Goal: Transaction & Acquisition: Book appointment/travel/reservation

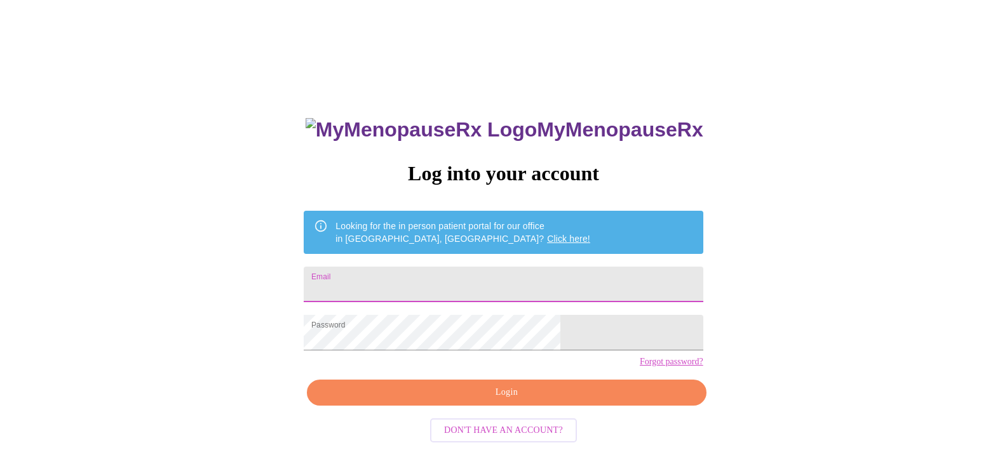
click at [428, 285] on input "Email" at bounding box center [503, 285] width 399 height 36
type input "[EMAIL_ADDRESS][DOMAIN_NAME]"
click at [509, 401] on span "Login" at bounding box center [506, 393] width 370 height 16
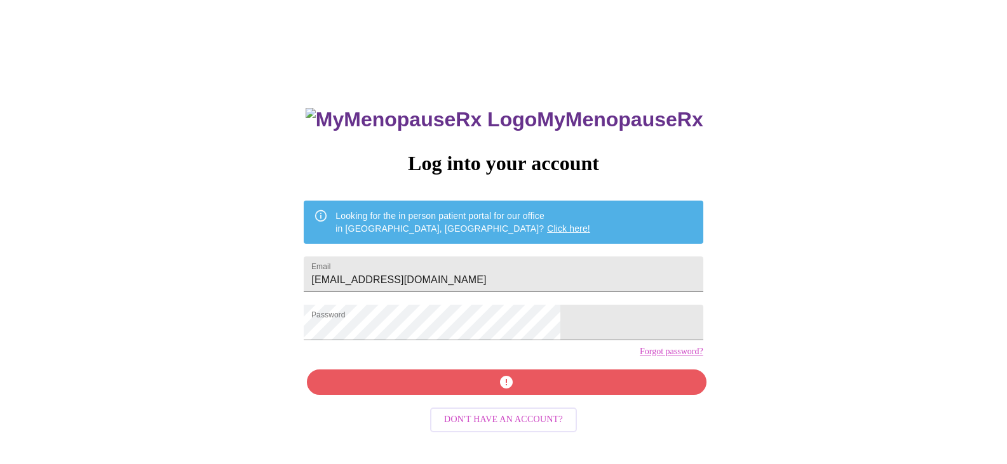
scroll to position [13, 0]
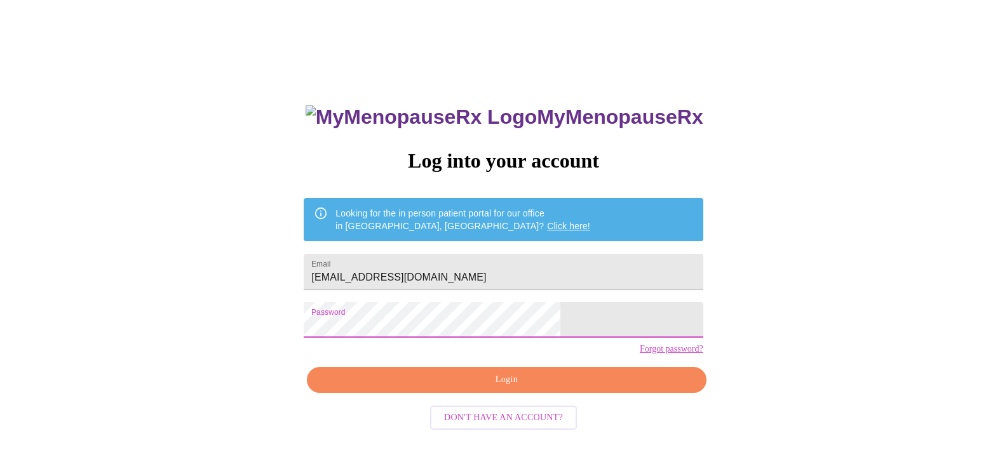
click at [710, 327] on div "MyMenopauseRx Log into your account Looking for the in person patient portal fo…" at bounding box center [503, 270] width 997 height 557
click at [523, 388] on span "Login" at bounding box center [506, 380] width 370 height 16
click at [640, 354] on link "Forgot password?" at bounding box center [672, 349] width 64 height 10
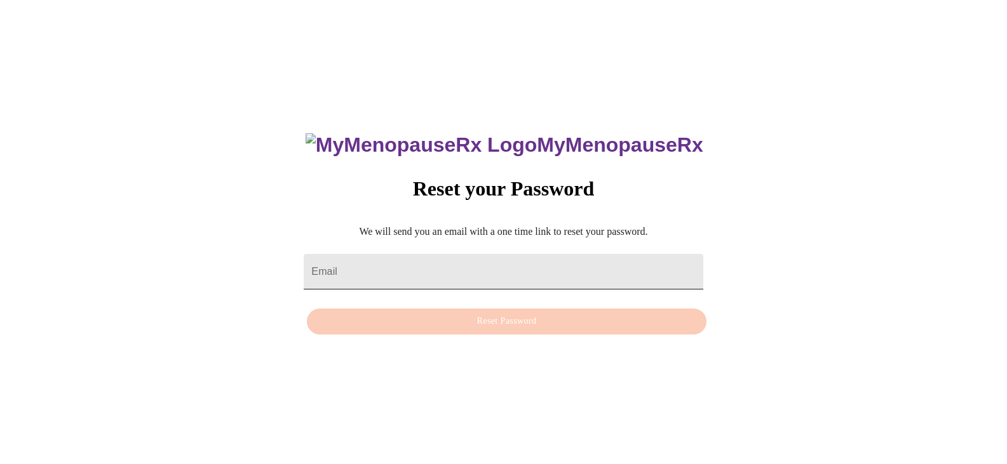
click at [377, 260] on input "Email" at bounding box center [503, 272] width 399 height 36
type input "[EMAIL_ADDRESS][DOMAIN_NAME]"
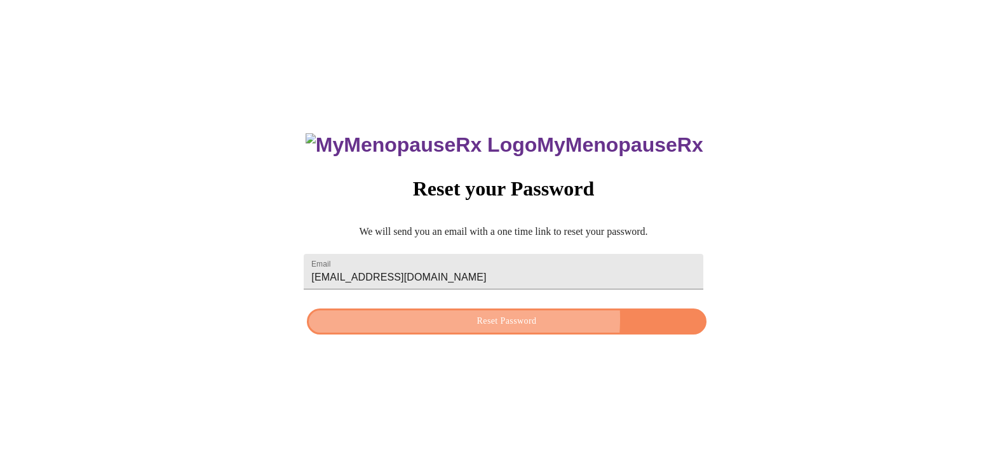
click at [473, 319] on span "Reset Password" at bounding box center [506, 322] width 370 height 16
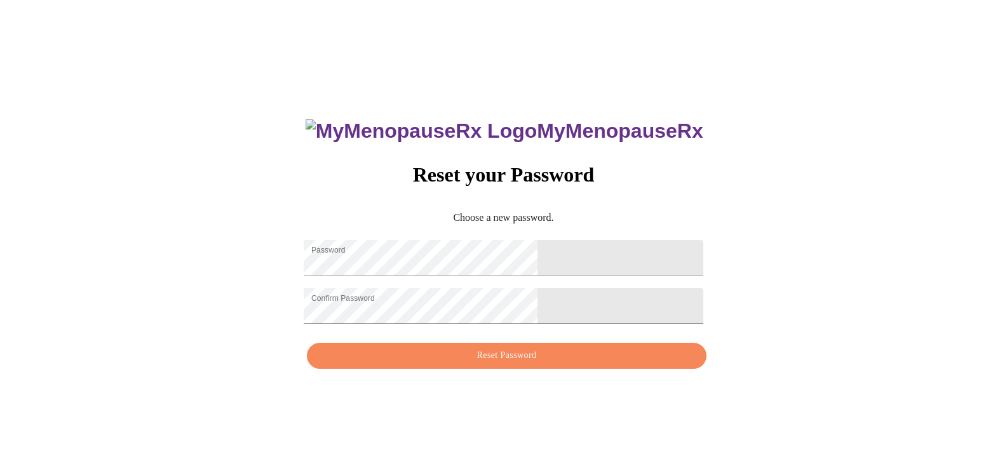
click at [768, 269] on div "MyMenopauseRx Reset your Password Choose a new password. Password Confirm Passw…" at bounding box center [503, 237] width 997 height 464
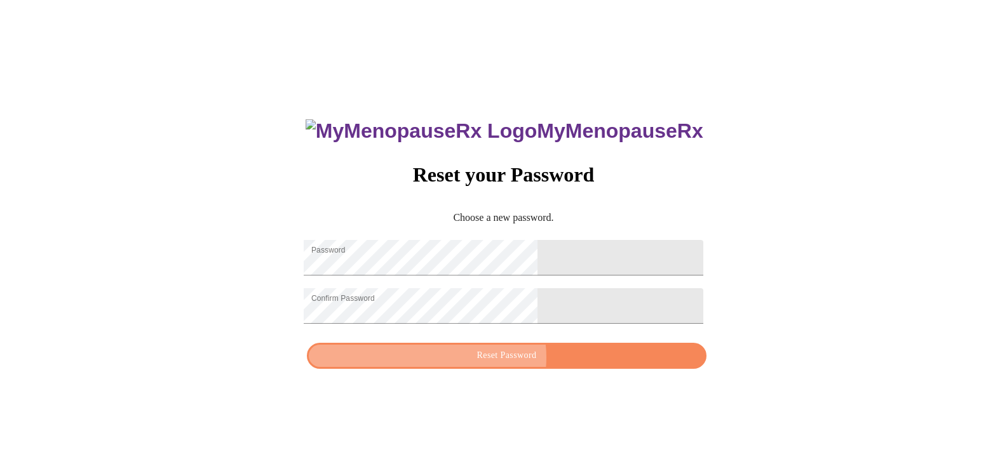
click at [510, 364] on span "Reset Password" at bounding box center [506, 356] width 370 height 16
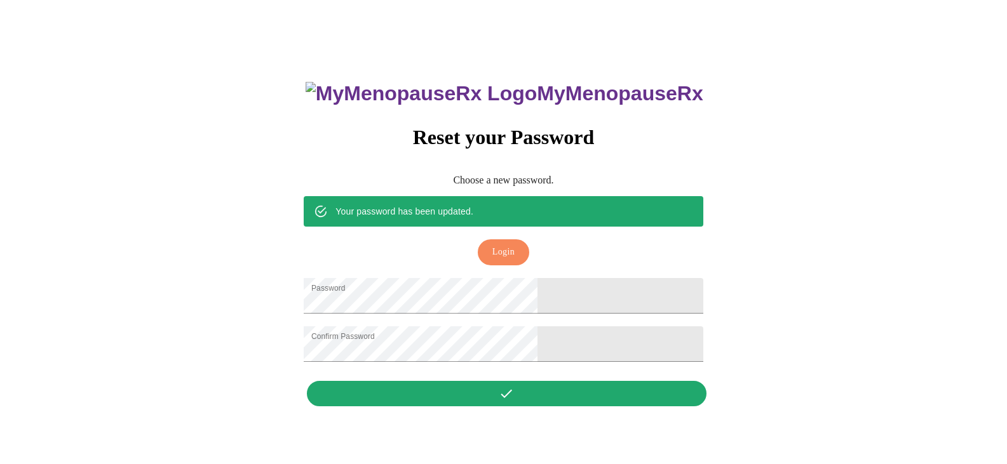
click at [513, 245] on span "Login" at bounding box center [503, 253] width 22 height 16
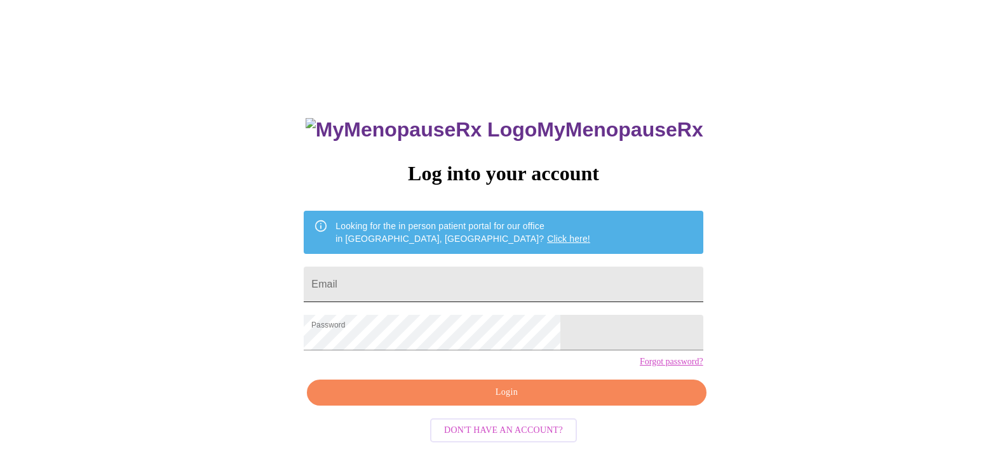
click at [428, 276] on input "Email" at bounding box center [503, 285] width 399 height 36
type input "[EMAIL_ADDRESS][DOMAIN_NAME]"
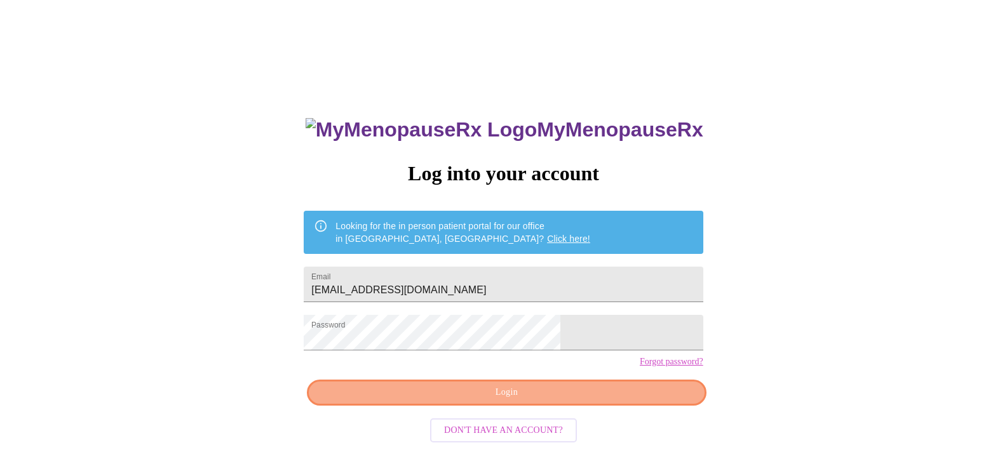
click at [590, 401] on span "Login" at bounding box center [506, 393] width 370 height 16
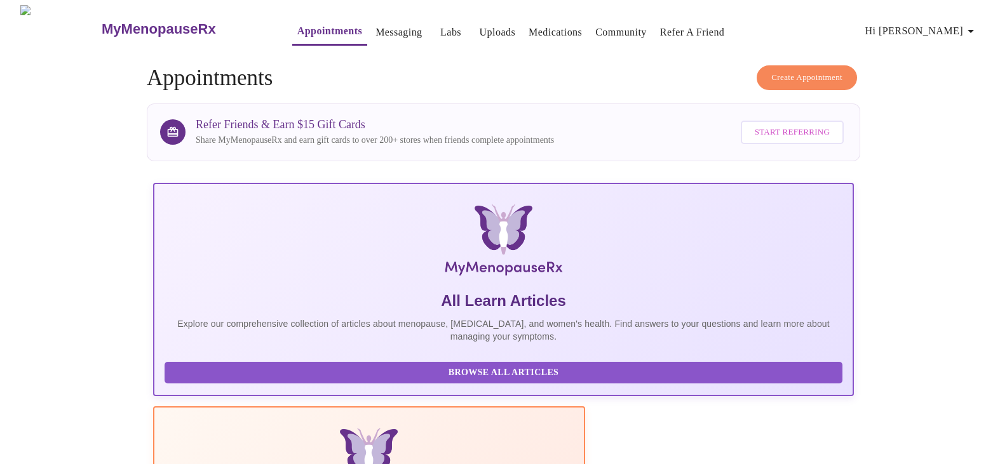
click at [810, 71] on span "Create Appointment" at bounding box center [806, 78] width 71 height 15
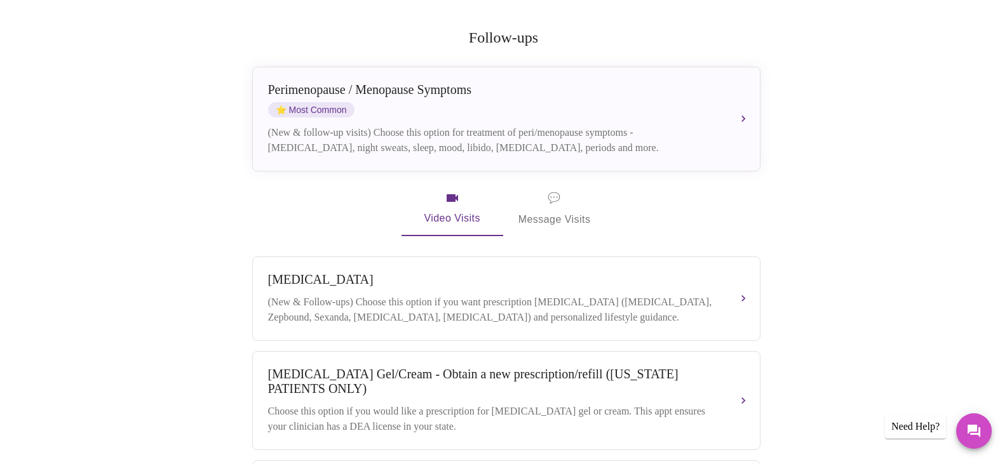
scroll to position [254, 0]
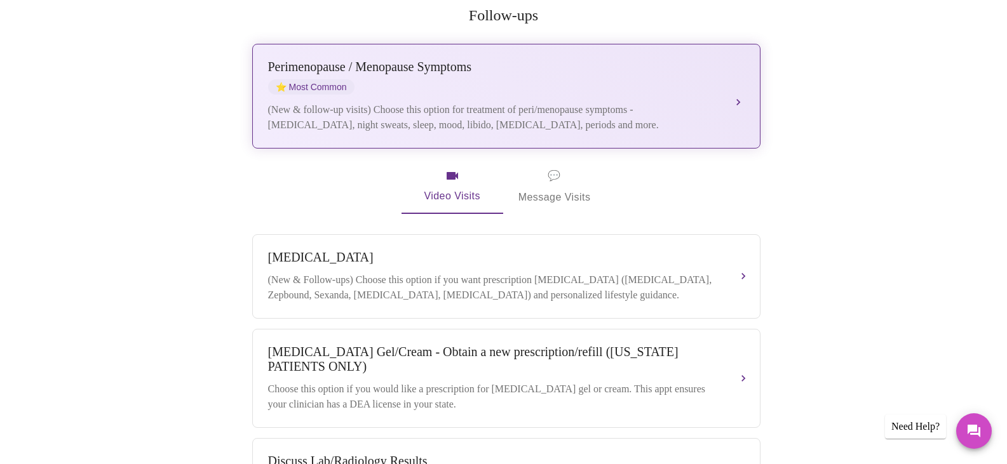
click at [741, 77] on button "Perimenopause / Menopause Symptoms ⭐ Most Common (New & follow-up visits) Choos…" at bounding box center [506, 96] width 508 height 105
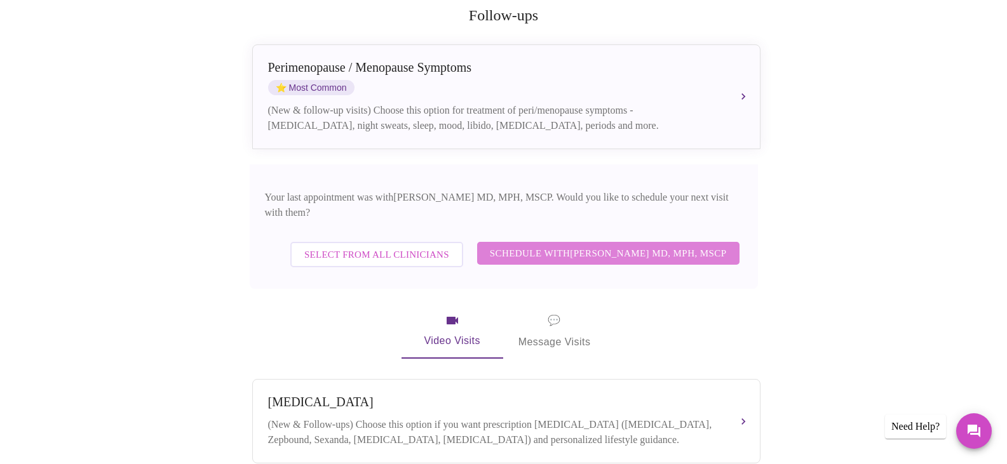
click at [630, 245] on span "Schedule with Vadim Gelman MD, MPH, MSCP" at bounding box center [608, 253] width 237 height 17
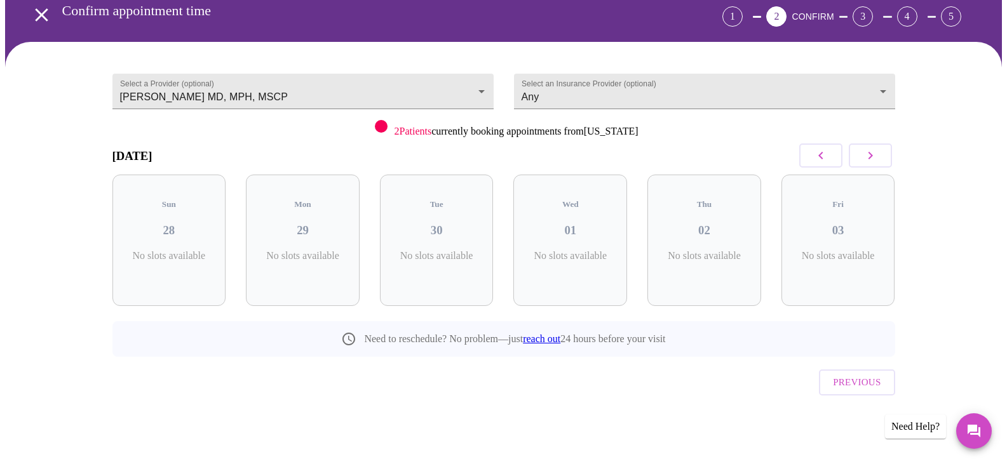
scroll to position [35, 0]
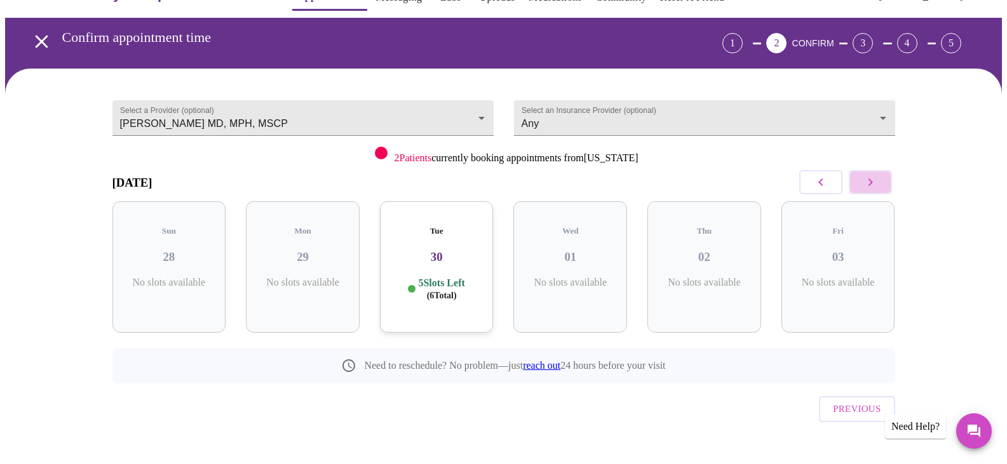
click at [872, 182] on icon "button" at bounding box center [870, 183] width 4 height 8
click at [868, 181] on icon "button" at bounding box center [870, 182] width 15 height 15
click at [819, 182] on icon "button" at bounding box center [820, 183] width 4 height 8
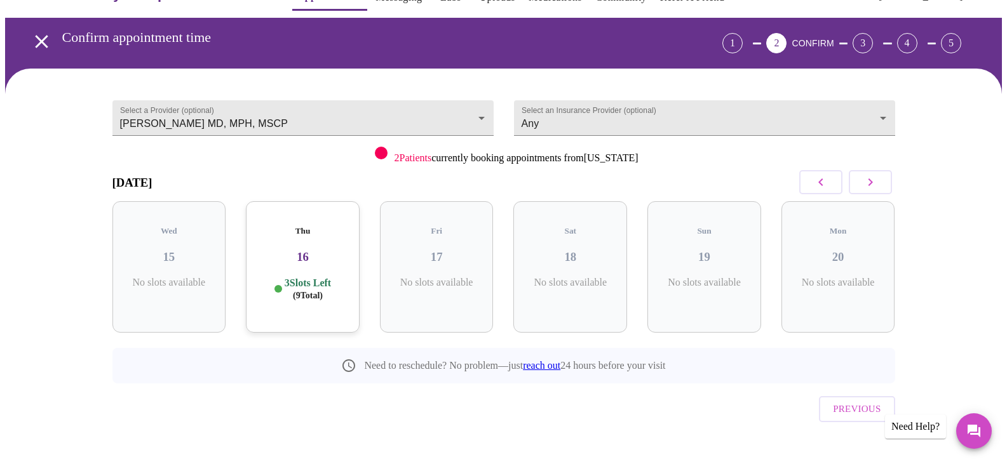
click at [819, 182] on icon "button" at bounding box center [820, 183] width 4 height 8
click at [869, 182] on icon "button" at bounding box center [870, 182] width 15 height 15
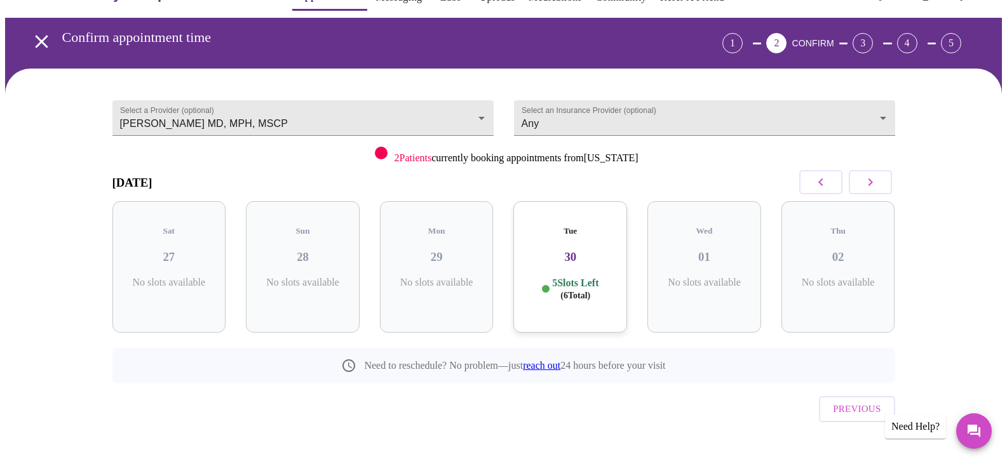
click at [869, 182] on icon "button" at bounding box center [870, 182] width 15 height 15
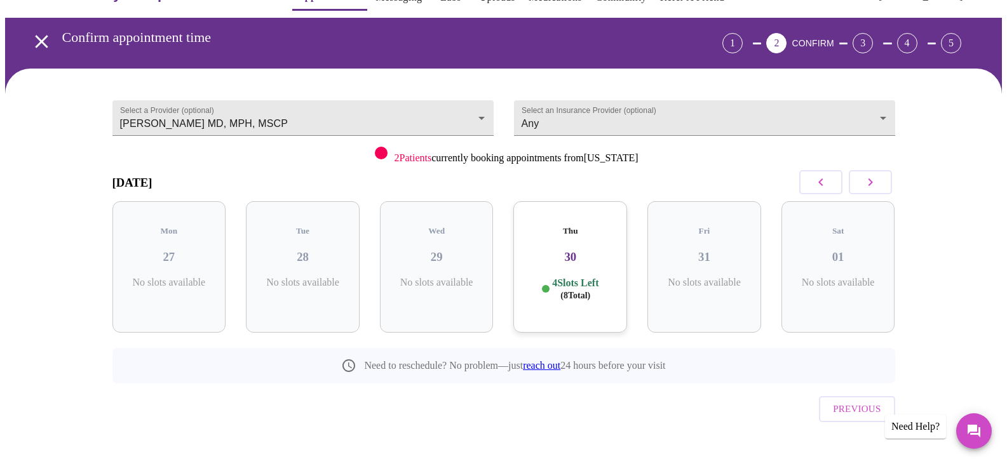
click at [575, 250] on h3 "30" at bounding box center [569, 257] width 93 height 14
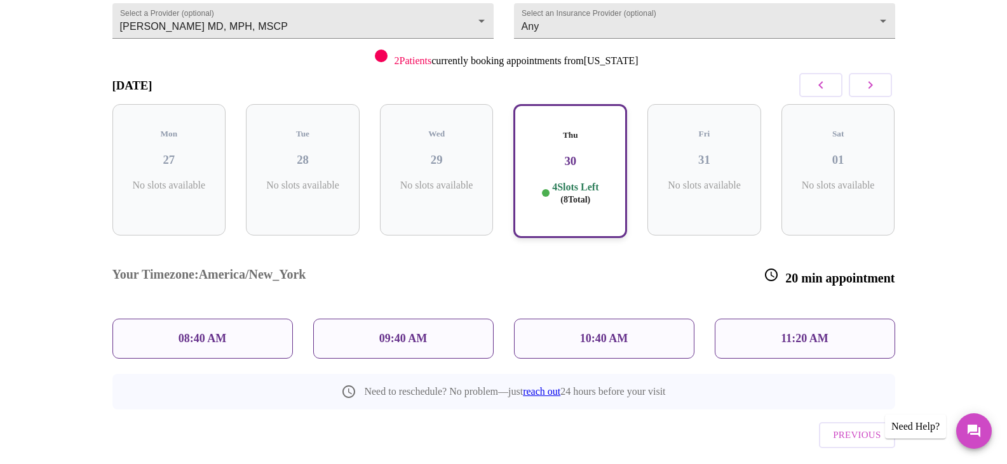
scroll to position [138, 0]
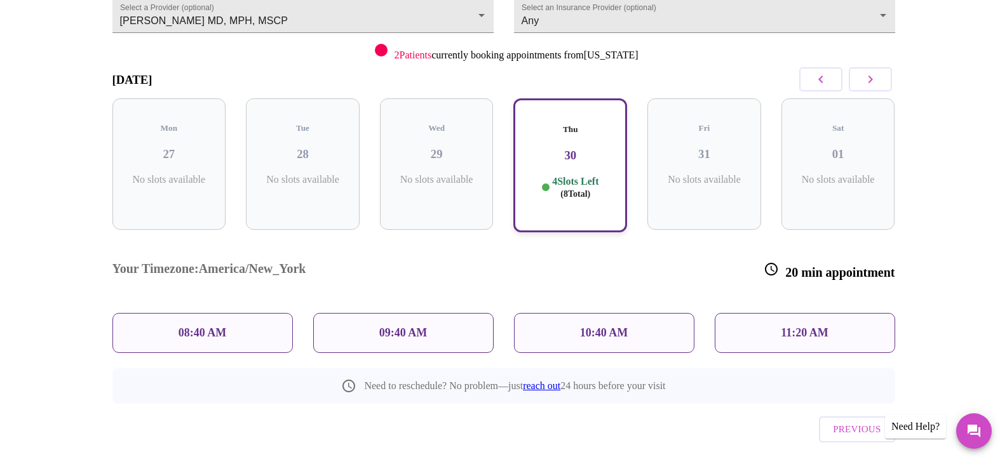
click at [596, 327] on p "10:40 AM" at bounding box center [604, 333] width 48 height 13
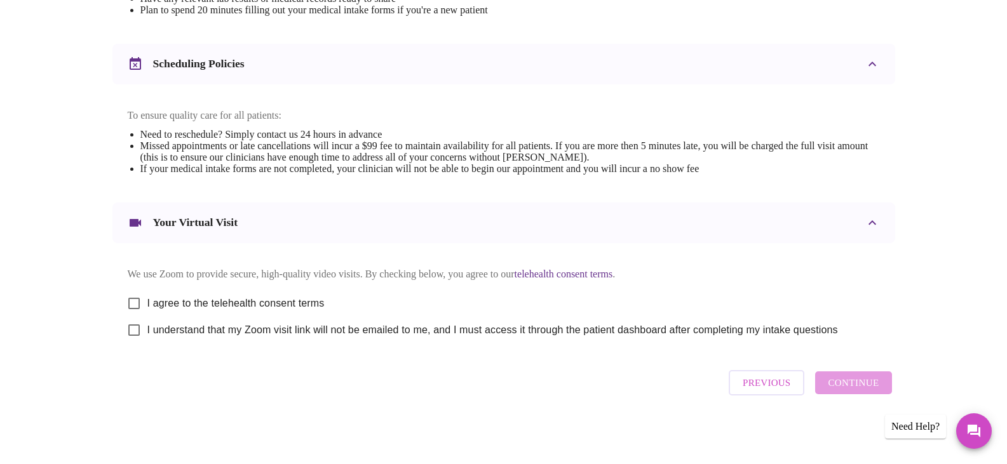
scroll to position [457, 0]
click at [133, 297] on input "I agree to the telehealth consent terms" at bounding box center [134, 303] width 27 height 27
checkbox input "true"
click at [134, 328] on input "I understand that my Zoom visit link will not be emailed to me, and I must acce…" at bounding box center [134, 330] width 27 height 27
checkbox input "true"
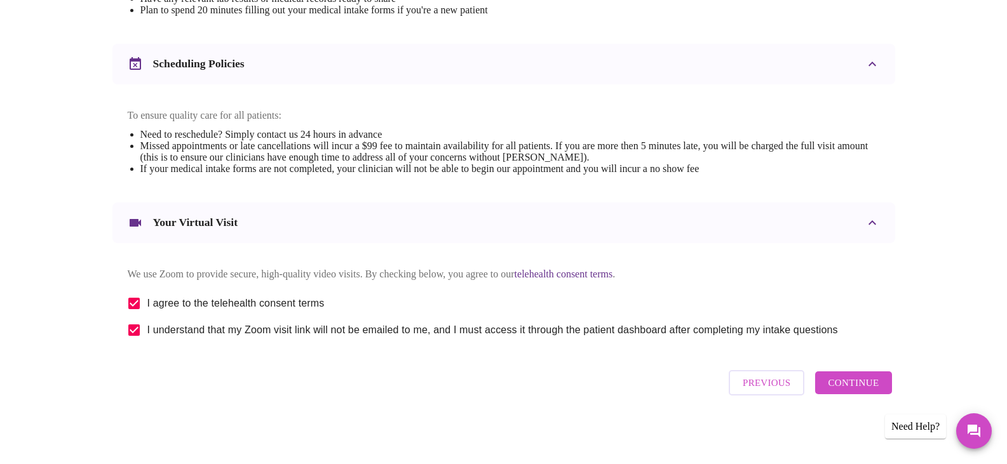
click at [860, 388] on span "Continue" at bounding box center [853, 383] width 51 height 17
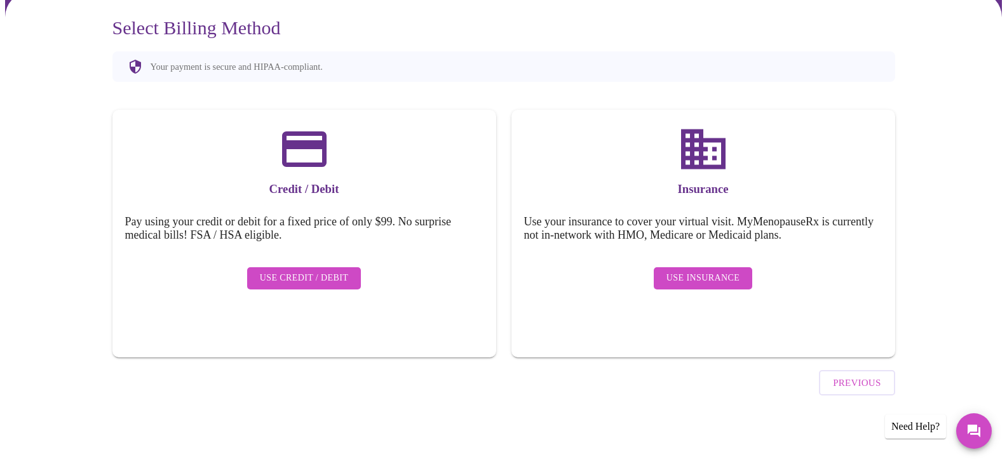
scroll to position [76, 0]
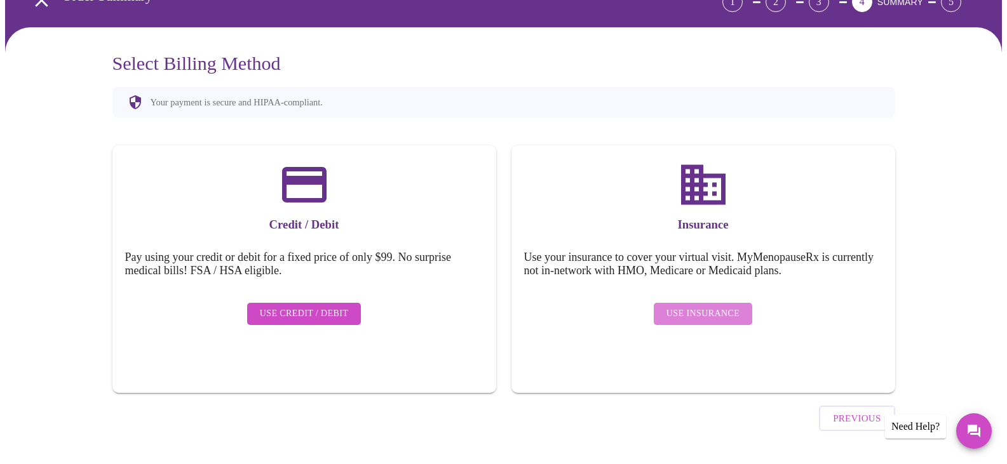
click at [717, 306] on span "Use Insurance" at bounding box center [702, 314] width 73 height 16
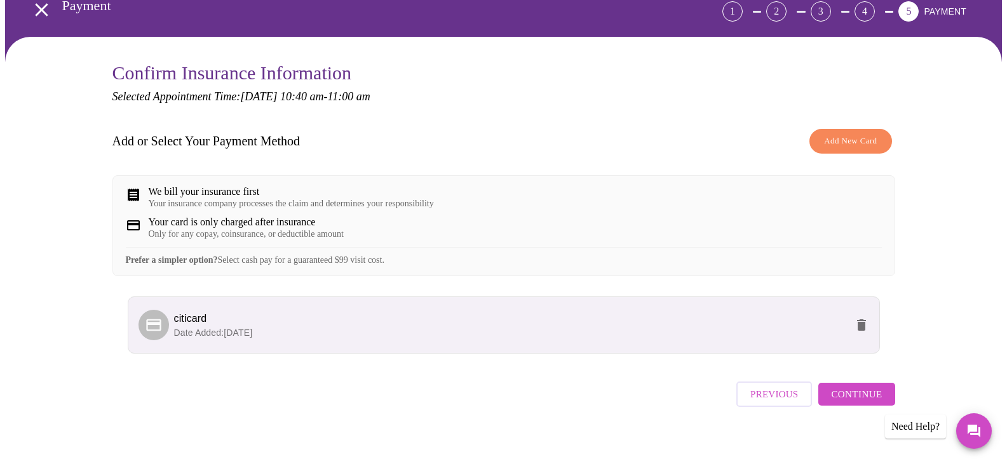
scroll to position [89, 0]
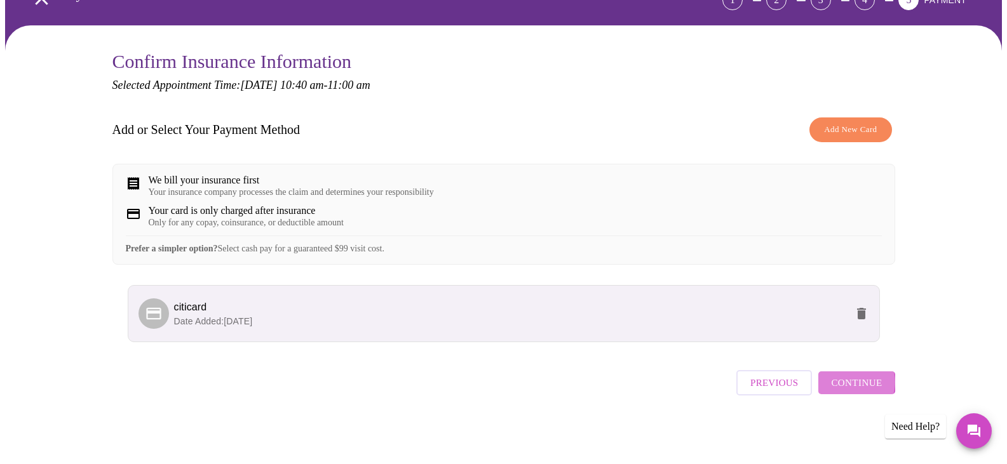
click at [855, 388] on span "Continue" at bounding box center [856, 383] width 51 height 17
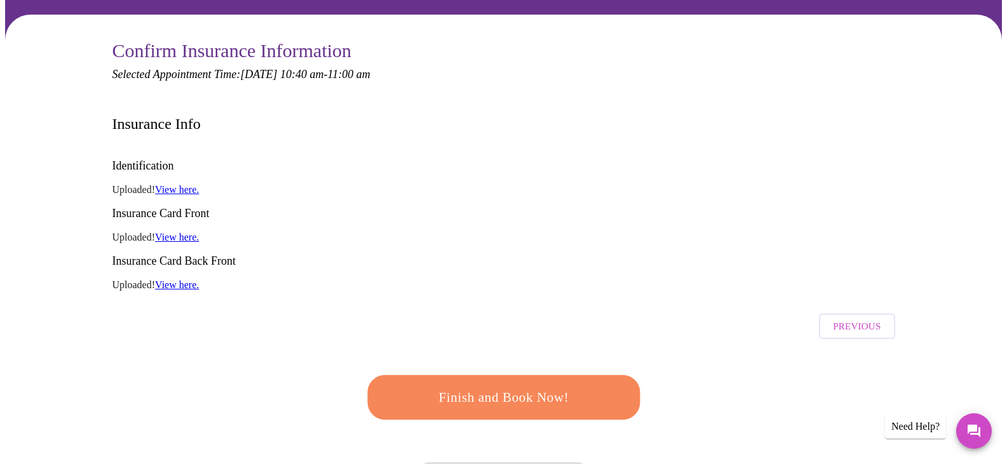
click at [175, 184] on link "View here." at bounding box center [177, 189] width 44 height 11
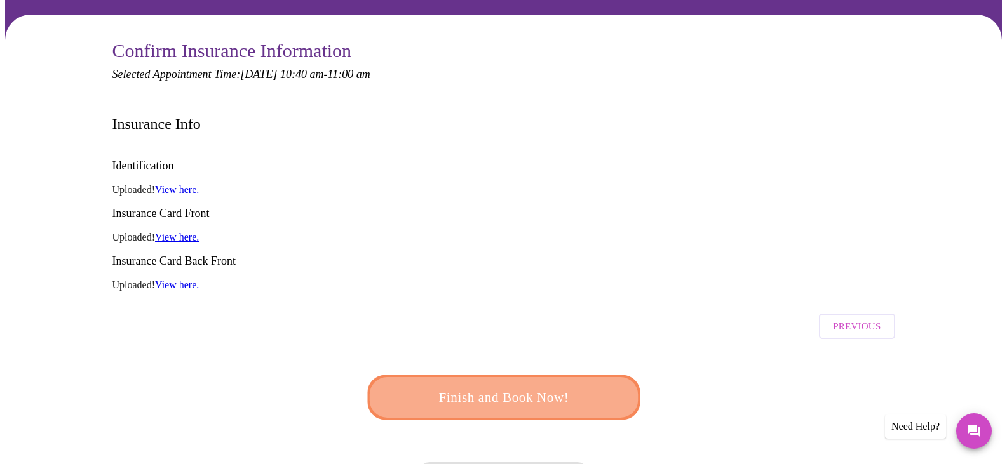
click at [538, 386] on span "Finish and Book Now!" at bounding box center [503, 398] width 235 height 24
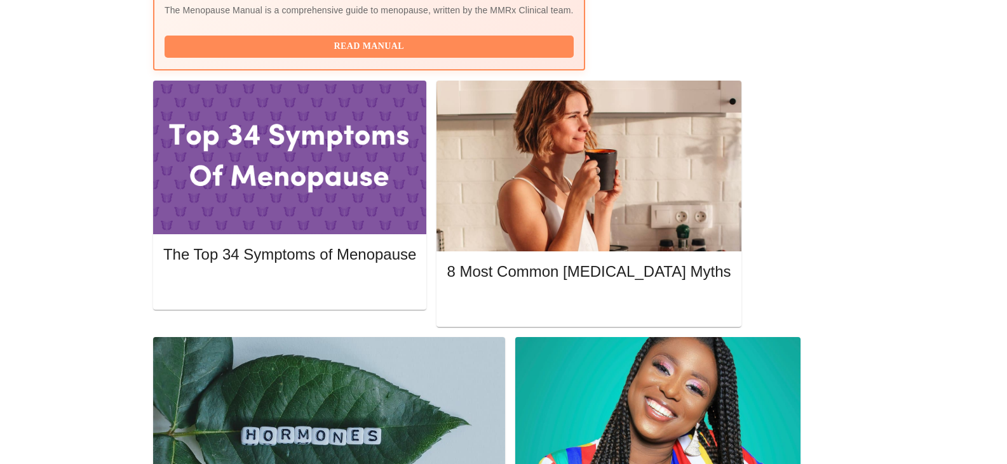
scroll to position [521, 0]
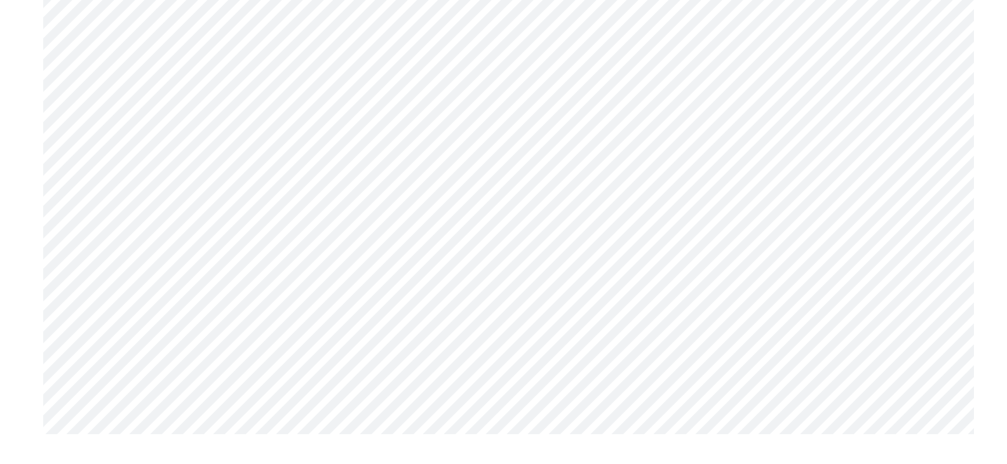
scroll to position [3876, 0]
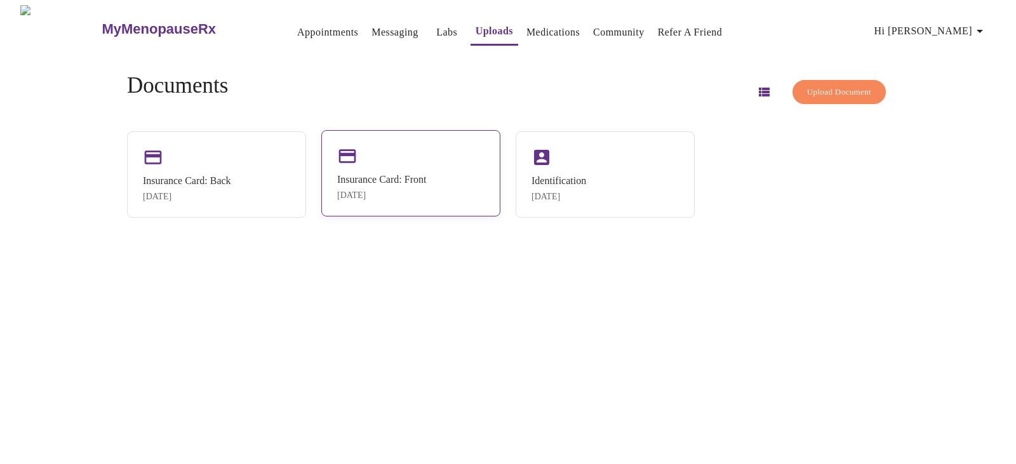
click at [346, 183] on div "Insurance Card: Front" at bounding box center [381, 179] width 89 height 11
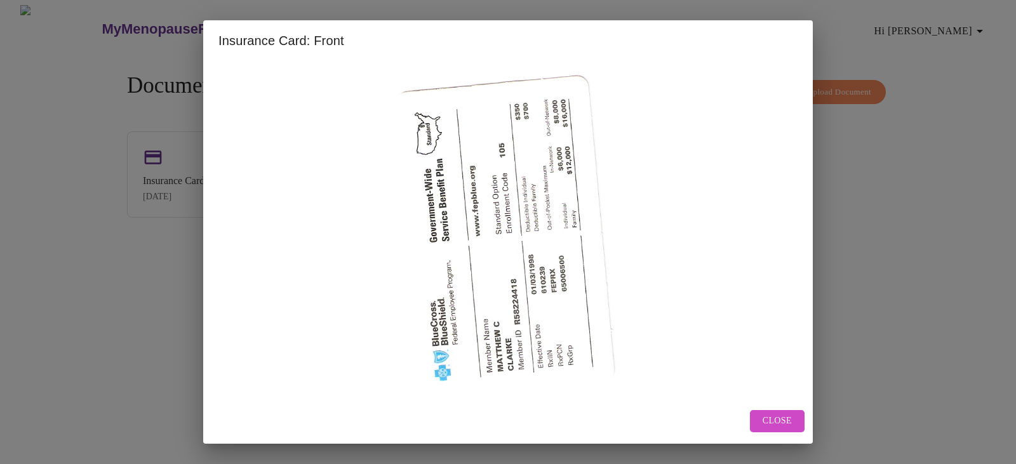
click at [762, 414] on button "Close" at bounding box center [777, 421] width 55 height 22
